Goal: Check status

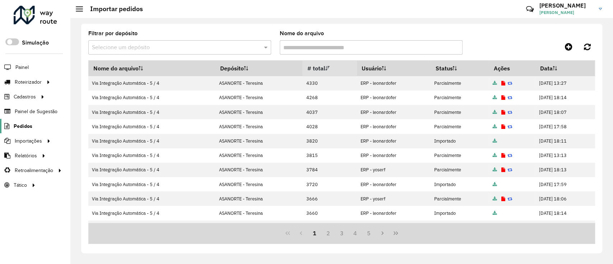
click at [31, 124] on span "Pedidos" at bounding box center [23, 126] width 19 height 8
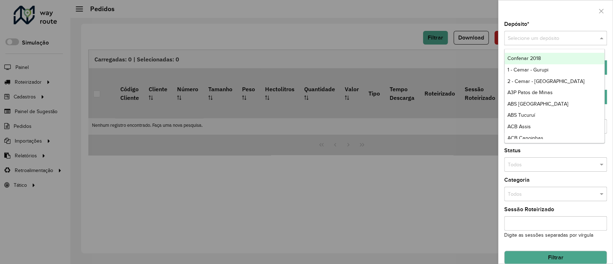
click at [539, 39] on input "text" at bounding box center [548, 38] width 81 height 8
type input "*"
click at [368, 53] on div at bounding box center [306, 132] width 613 height 264
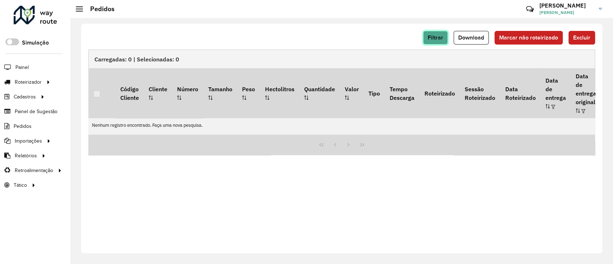
click at [436, 36] on span "Filtrar" at bounding box center [435, 37] width 15 height 6
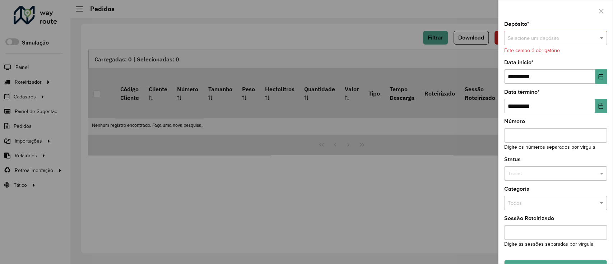
click at [526, 38] on input "text" at bounding box center [548, 38] width 81 height 8
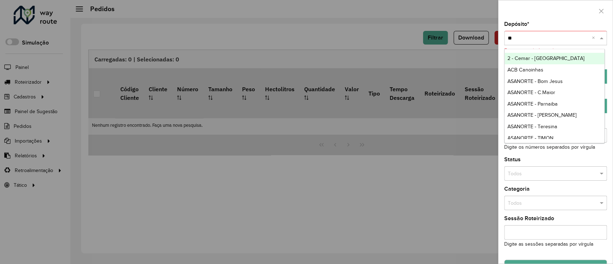
type input "***"
